Goal: Book appointment/travel/reservation

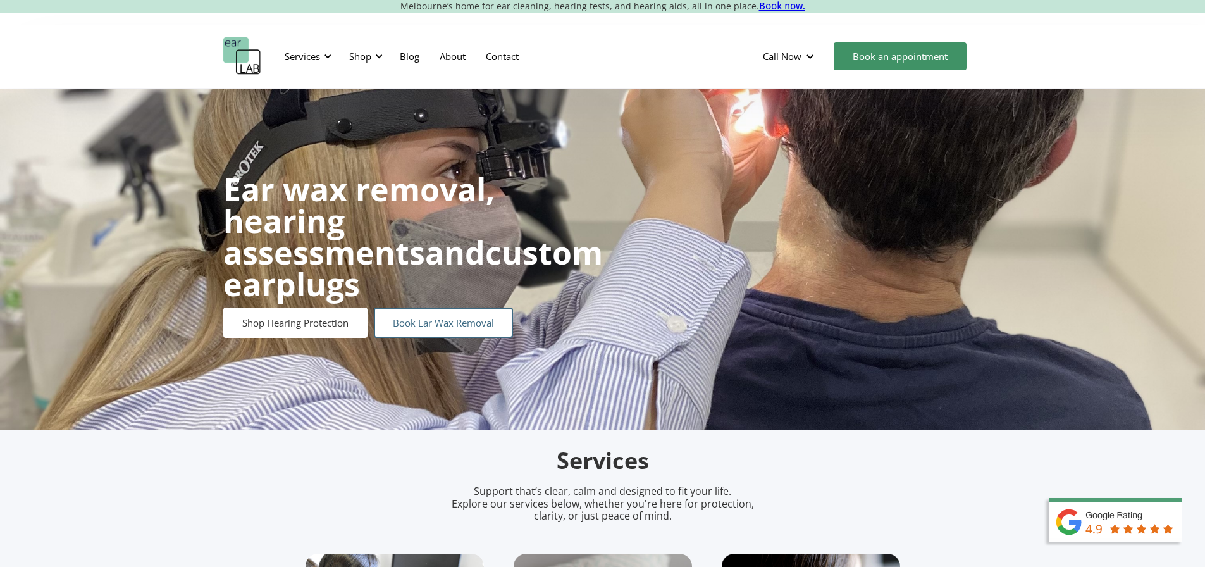
click at [483, 307] on link "Book Ear Wax Removal" at bounding box center [443, 322] width 139 height 30
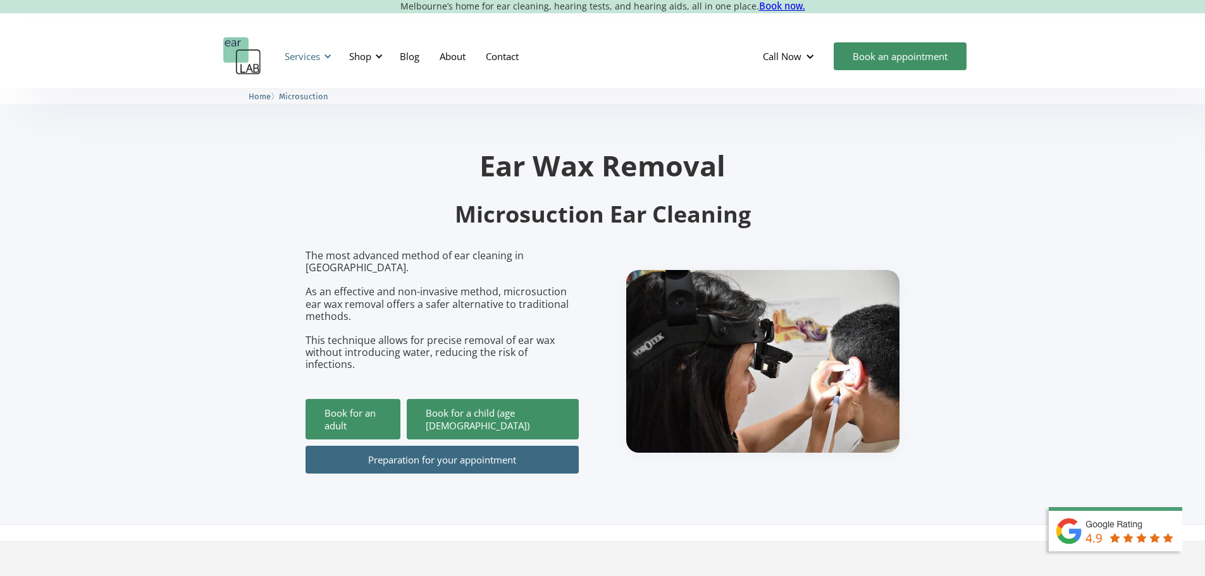
click at [329, 52] on div at bounding box center [327, 56] width 9 height 9
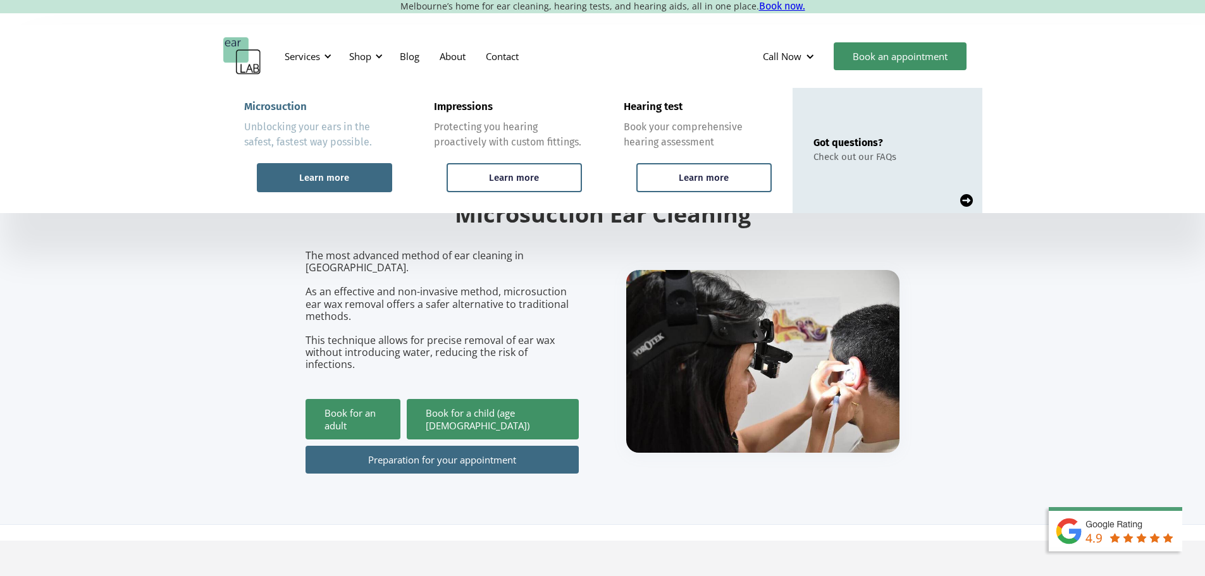
click at [359, 170] on div "Learn more" at bounding box center [324, 177] width 135 height 29
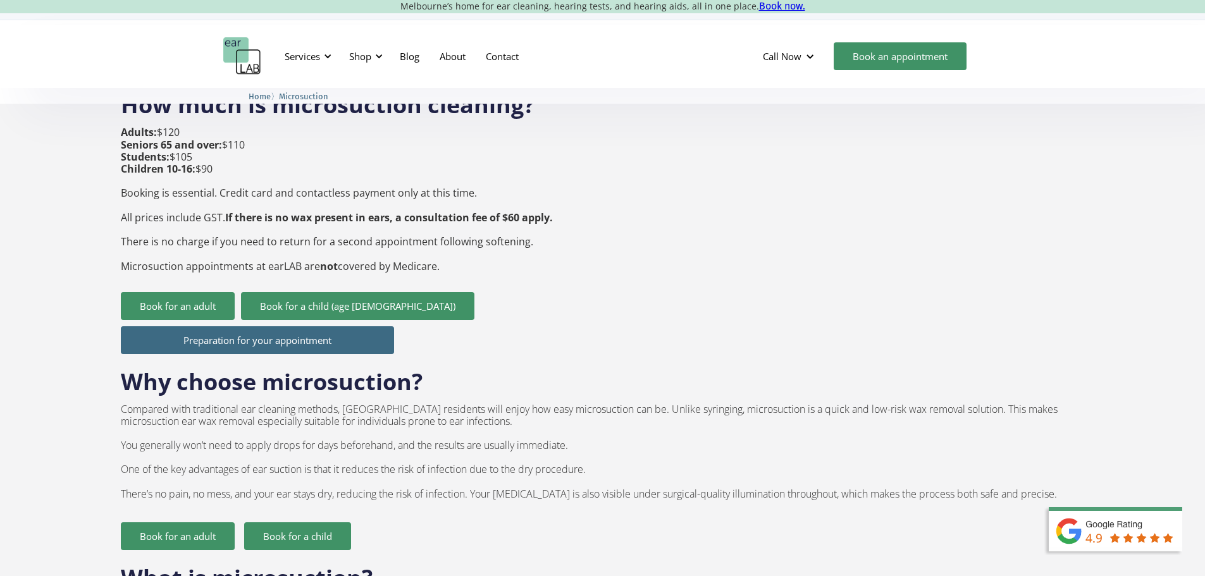
scroll to position [506, 0]
